Goal: Task Accomplishment & Management: Manage account settings

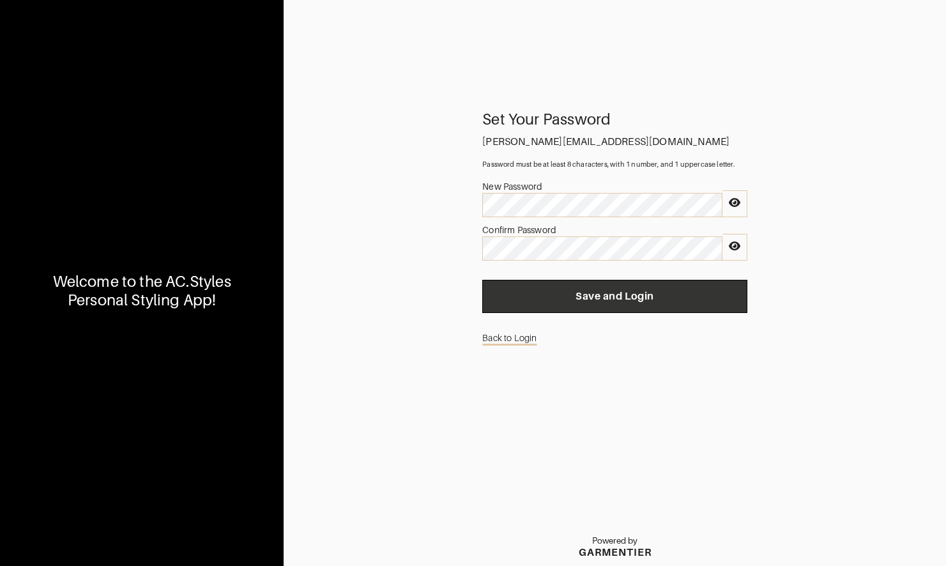
click at [551, 301] on span "Save and Login" at bounding box center [614, 296] width 245 height 13
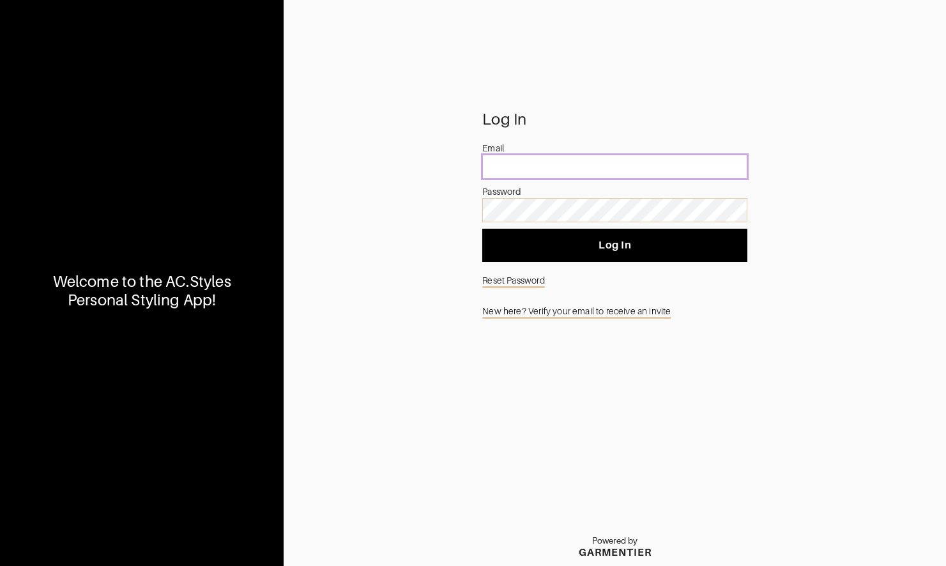
click at [519, 177] on input "email" at bounding box center [614, 167] width 265 height 24
type input "[PERSON_NAME][EMAIL_ADDRESS][DOMAIN_NAME]"
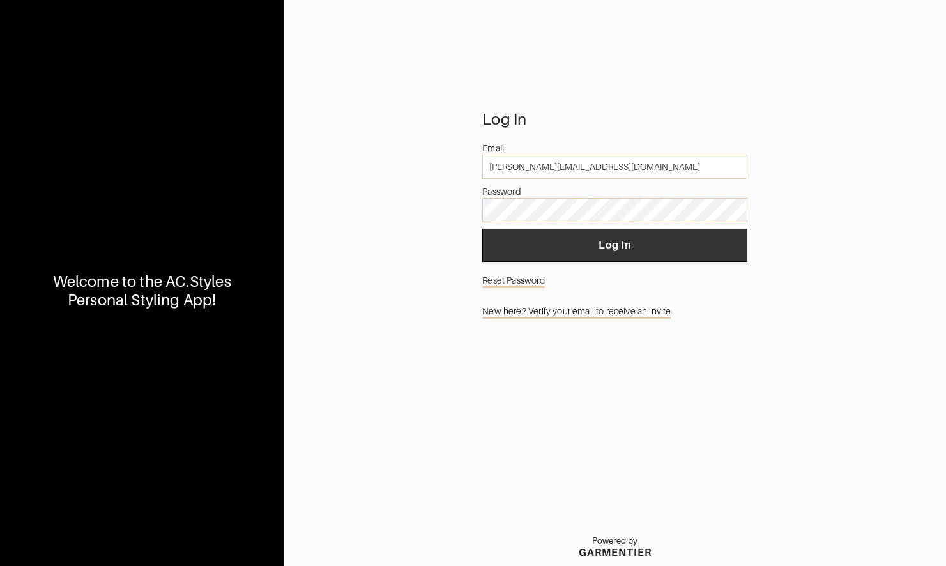
click at [562, 249] on span "Log In" at bounding box center [614, 245] width 245 height 13
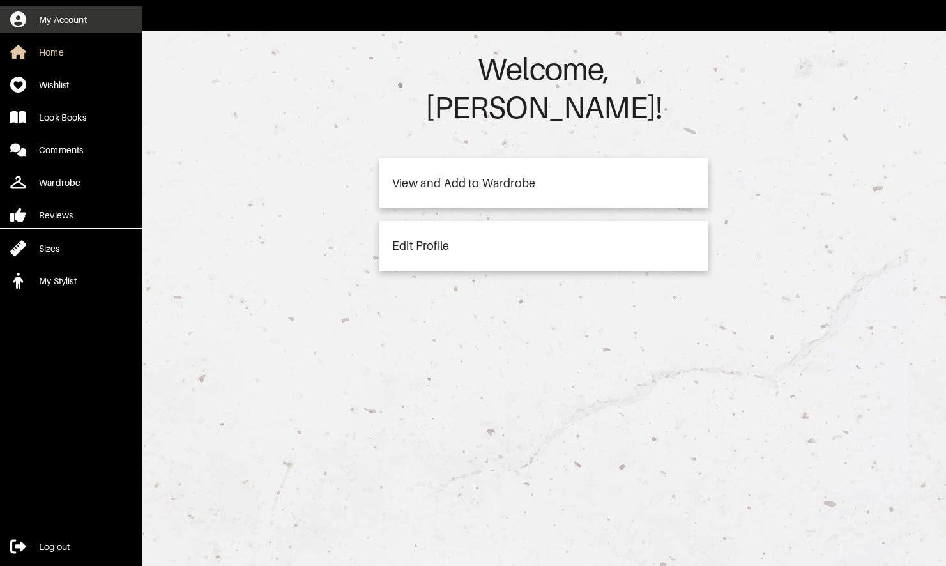
click at [89, 24] on link "My Account" at bounding box center [71, 19] width 142 height 26
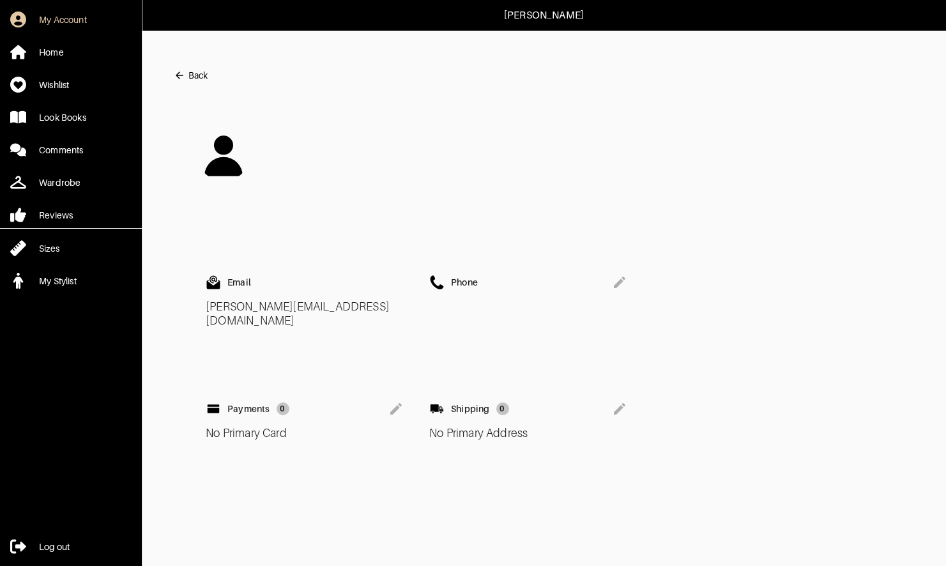
click at [392, 403] on icon at bounding box center [395, 408] width 11 height 11
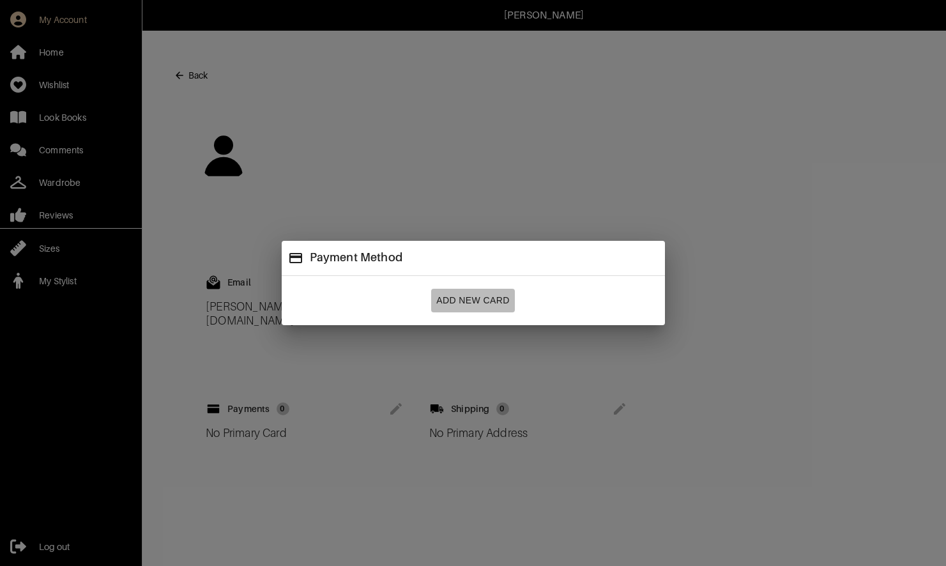
click at [481, 305] on span "Add New Card" at bounding box center [472, 300] width 73 height 16
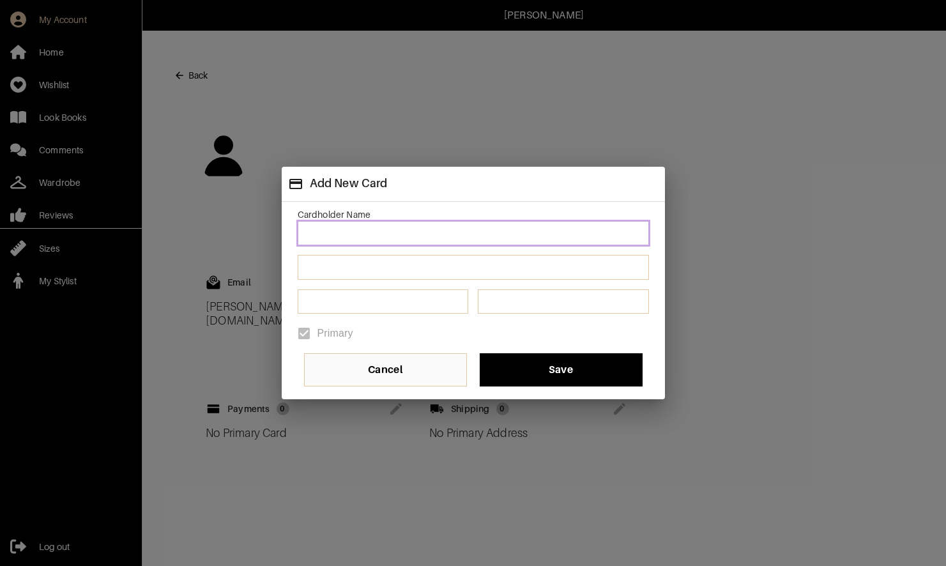
click at [365, 234] on input at bounding box center [473, 233] width 351 height 24
type input "[PERSON_NAME]"
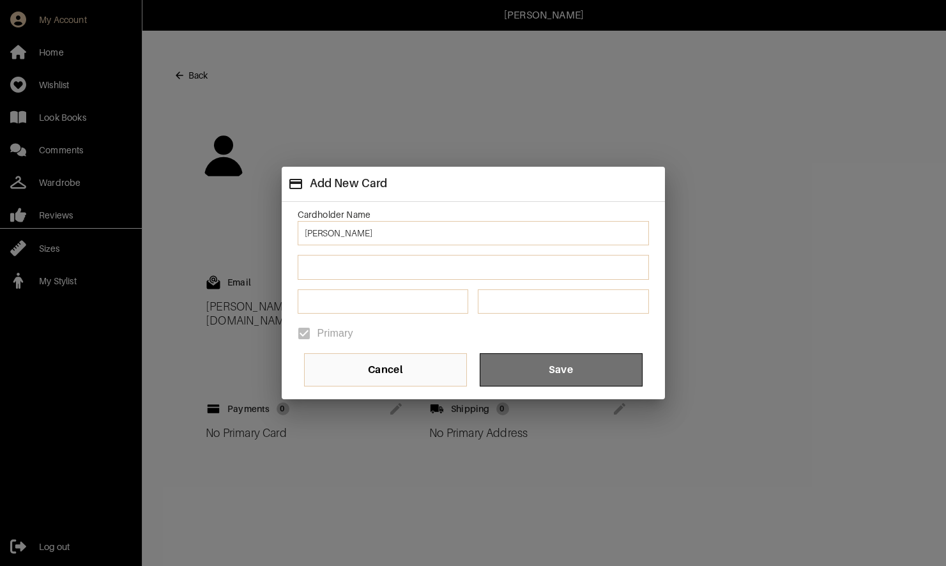
click at [509, 379] on button "Save" at bounding box center [561, 369] width 163 height 33
